Goal: Task Accomplishment & Management: Use online tool/utility

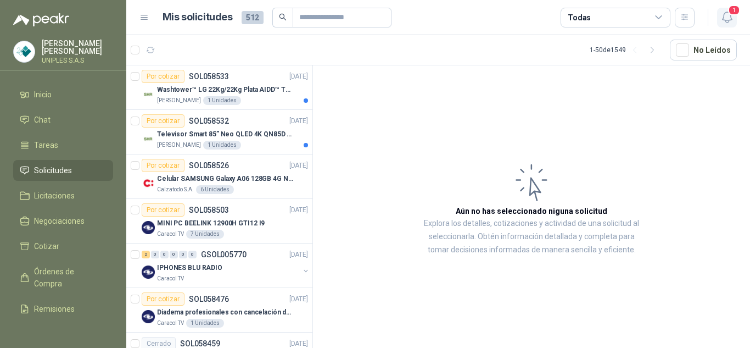
click at [725, 19] on icon "button" at bounding box center [728, 17] width 14 height 14
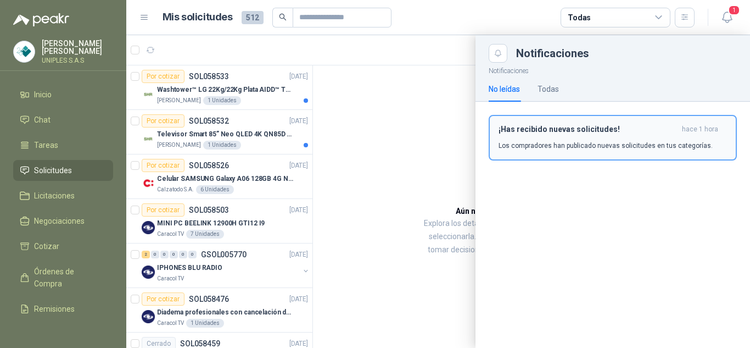
click at [539, 132] on h3 "¡Has recibido nuevas solicitudes!" at bounding box center [588, 129] width 179 height 9
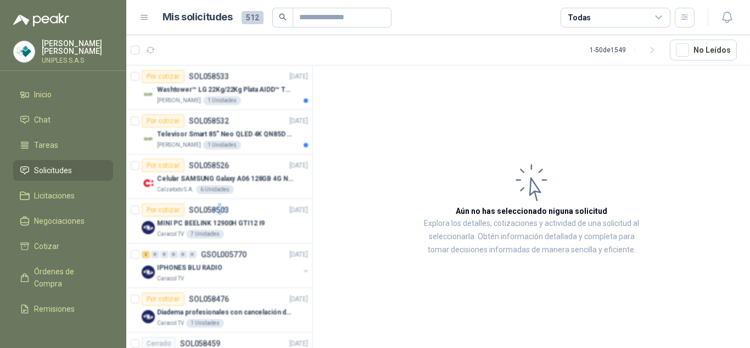
click at [603, 15] on div "Todas" at bounding box center [616, 18] width 110 height 20
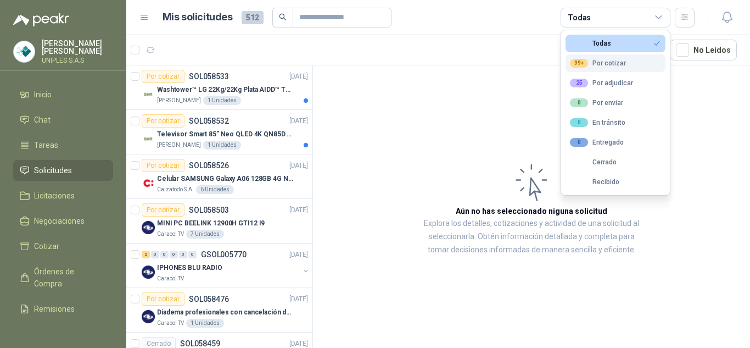
click at [604, 64] on div "99+ Por cotizar" at bounding box center [598, 63] width 56 height 9
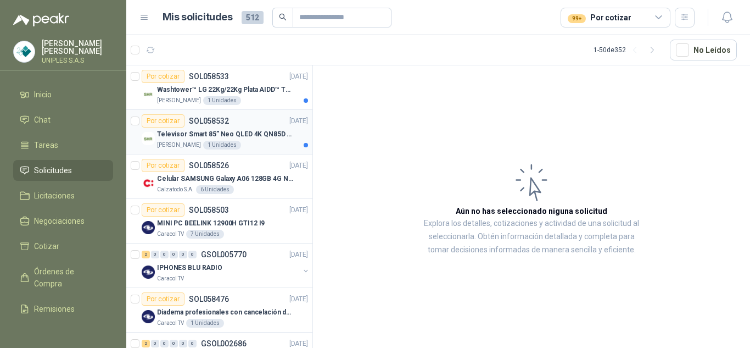
click at [210, 117] on p "SOL058532" at bounding box center [209, 121] width 40 height 8
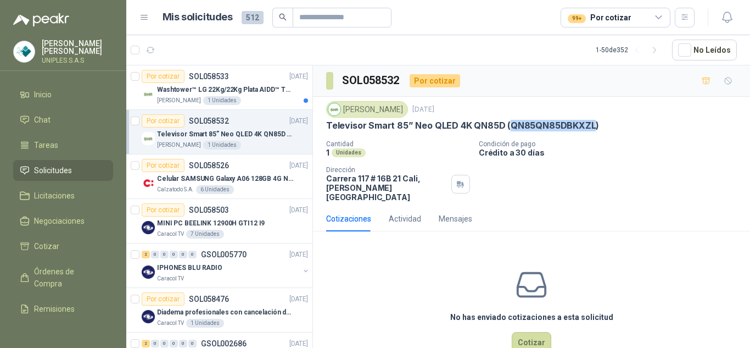
drag, startPoint x: 588, startPoint y: 124, endPoint x: 508, endPoint y: 124, distance: 80.2
click at [508, 124] on p "Televisor Smart 85” Neo QLED 4K QN85D (QN85QN85DBKXZL)" at bounding box center [462, 126] width 273 height 12
copy p "QN85QN85DBKXZL"
click at [208, 121] on p "SOL058532" at bounding box center [209, 121] width 40 height 8
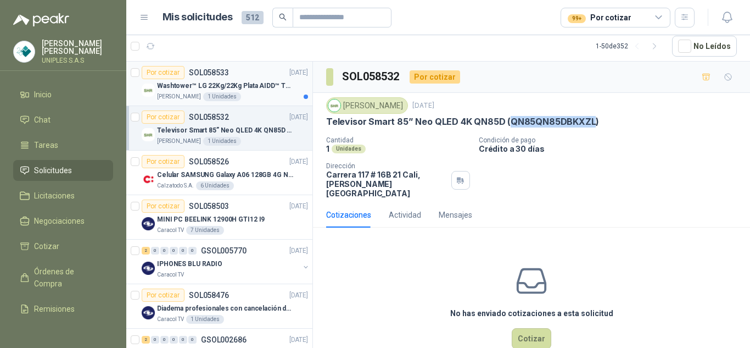
click at [210, 72] on p "SOL058533" at bounding box center [209, 73] width 40 height 8
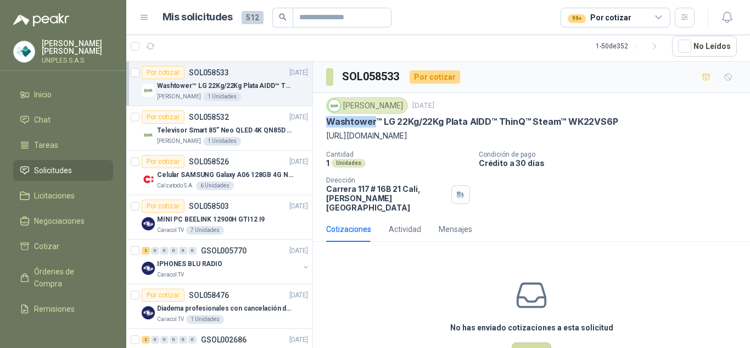
drag, startPoint x: 372, startPoint y: 123, endPoint x: 325, endPoint y: 123, distance: 47.2
click at [325, 123] on div "[PERSON_NAME] [DATE] Washtower™ LG 22Kg/22Kg Plata AIDD™ ThinQ™ Steam™ WK22VS6P…" at bounding box center [531, 155] width 437 height 124
copy p "Washtower"
click at [222, 153] on article "Por cotizar SOL058526 [DATE] Celular SAMSUNG Galaxy A06 128GB 4G Negro Calzatod…" at bounding box center [219, 173] width 186 height 44
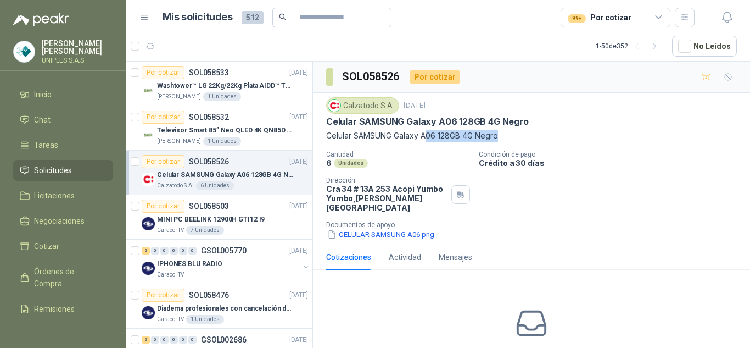
drag, startPoint x: 497, startPoint y: 136, endPoint x: 428, endPoint y: 136, distance: 68.1
click at [428, 136] on p "Celular SAMSUNG Galaxy A06 128GB 4G Negro" at bounding box center [531, 136] width 411 height 12
click at [376, 229] on button "CELULAR SAMSUNG A06.png" at bounding box center [380, 235] width 109 height 12
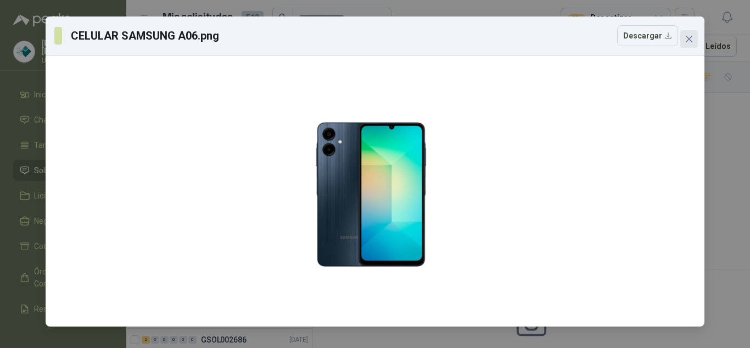
click at [691, 40] on icon "close" at bounding box center [689, 39] width 7 height 7
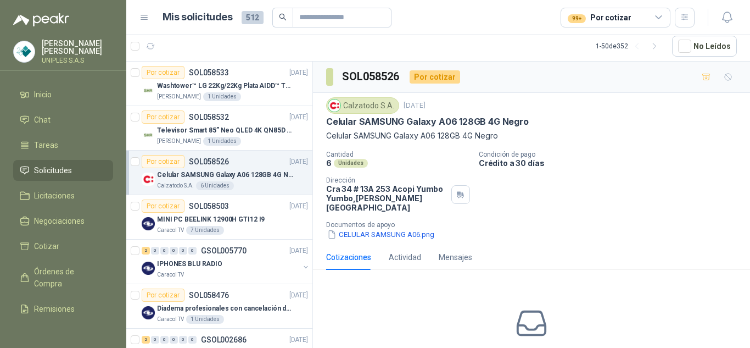
click at [561, 127] on div "Celular SAMSUNG Galaxy A06 128GB 4G Negro" at bounding box center [531, 122] width 411 height 12
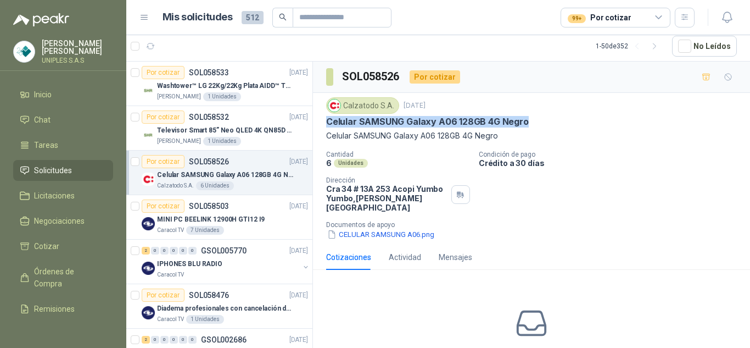
drag, startPoint x: 345, startPoint y: 123, endPoint x: 527, endPoint y: 119, distance: 181.9
click at [527, 119] on div "Celular SAMSUNG Galaxy A06 128GB 4G Negro" at bounding box center [531, 122] width 411 height 12
copy p "Celular SAMSUNG Galaxy A06 128GB 4G Negro"
